Goal: Go to known website: Access a specific website the user already knows

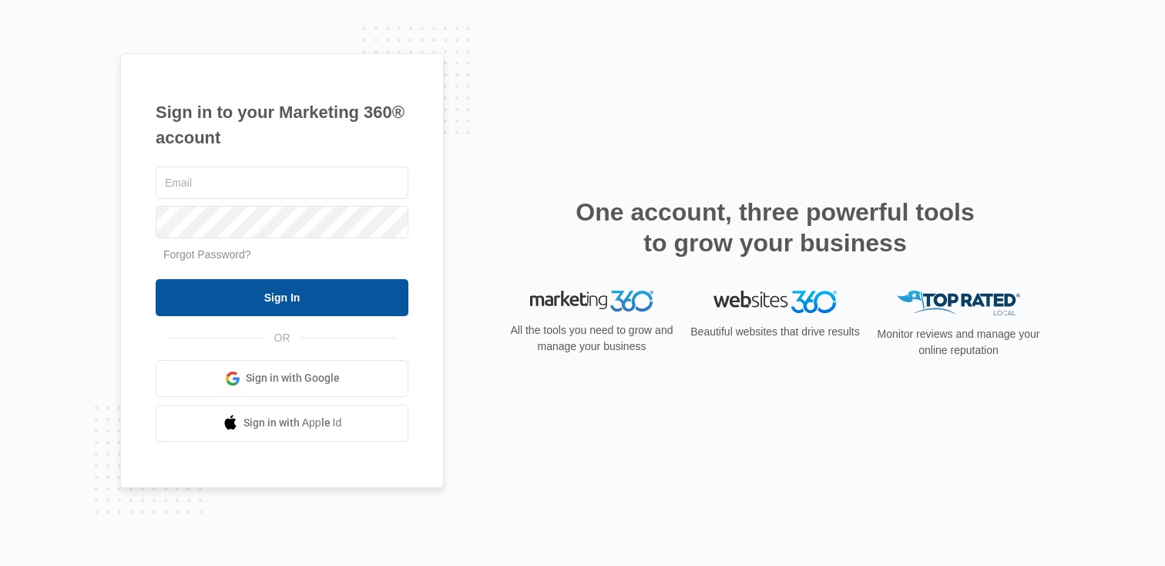
type input "[PERSON_NAME][EMAIL_ADDRESS][PERSON_NAME][DOMAIN_NAME]"
click at [302, 289] on input "Sign In" at bounding box center [282, 297] width 253 height 37
